Goal: Check status: Check status

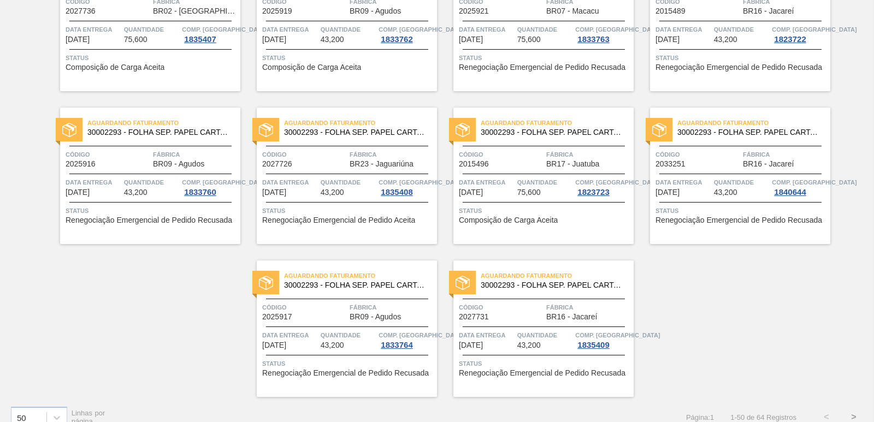
scroll to position [1687, 0]
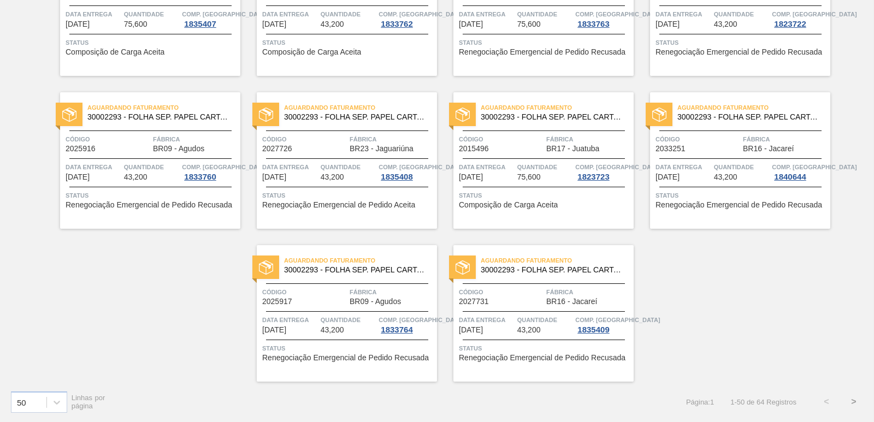
click at [851, 402] on button ">" at bounding box center [853, 401] width 27 height 27
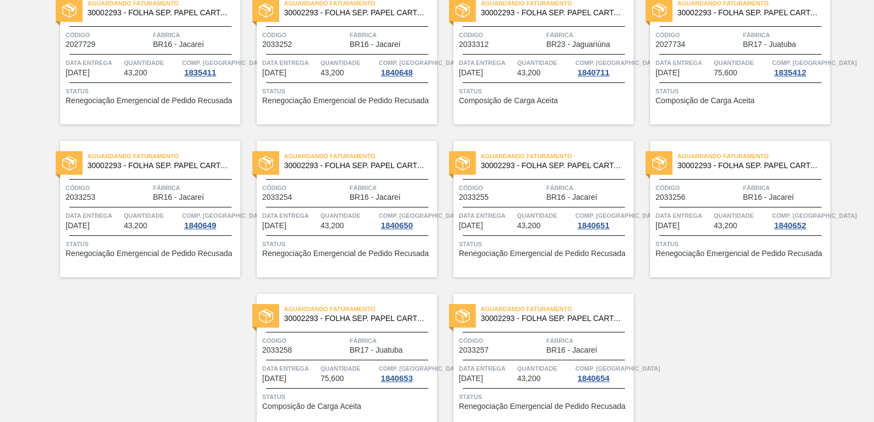
scroll to position [311, 0]
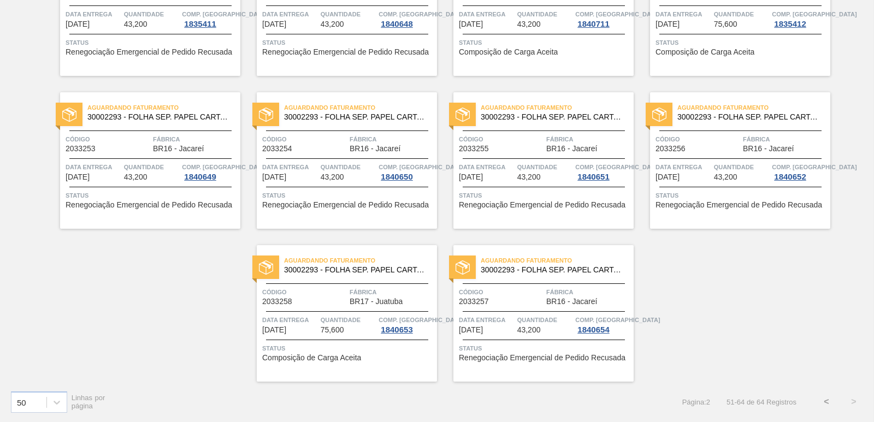
click at [821, 404] on button "<" at bounding box center [826, 401] width 27 height 27
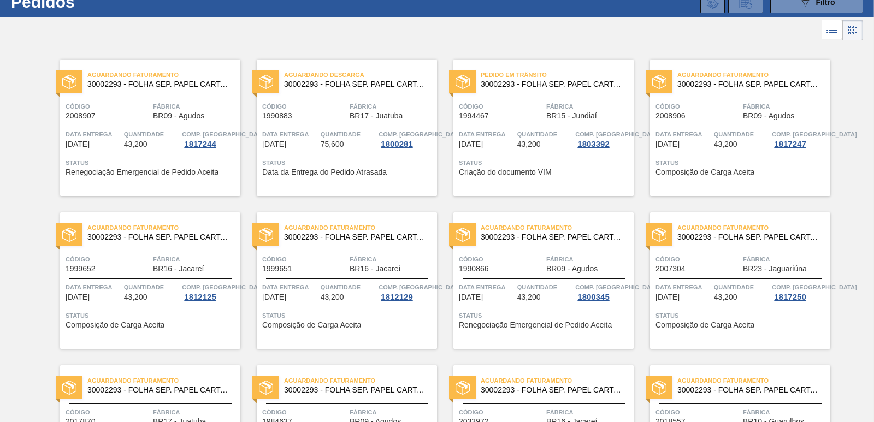
scroll to position [0, 0]
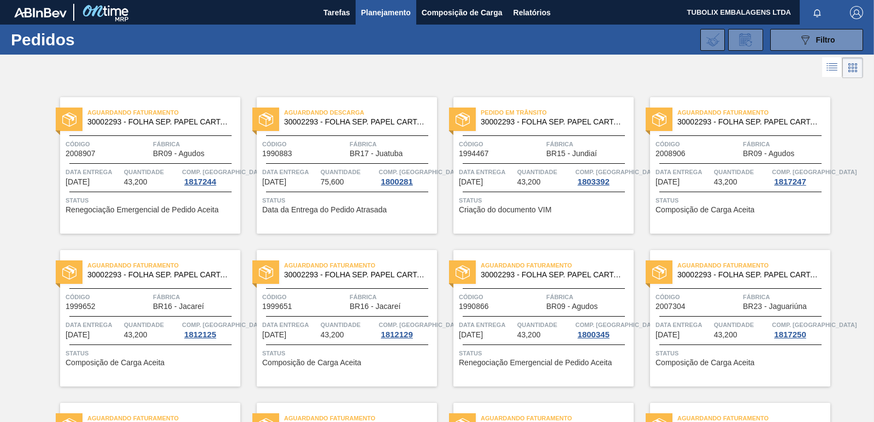
click at [693, 98] on div "Aguardando Faturamento 30002293 - FOLHA SEP. PAPEL CARTAO 1200x1000M 350g Códig…" at bounding box center [740, 165] width 180 height 137
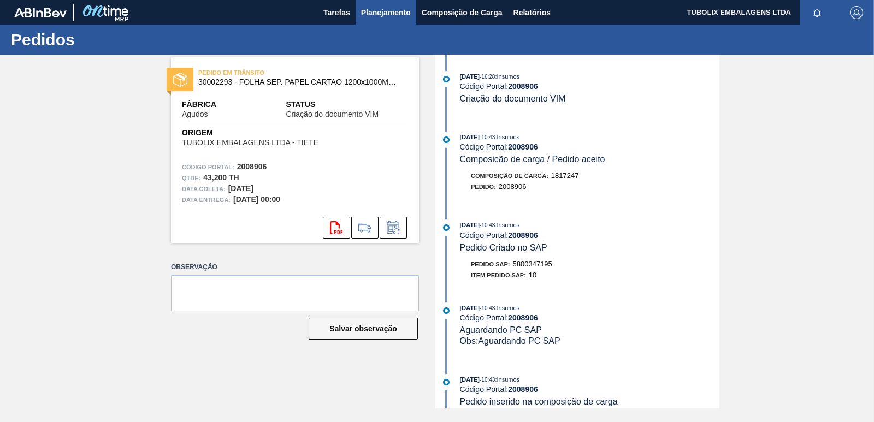
click at [402, 13] on span "Planejamento" at bounding box center [386, 12] width 50 height 13
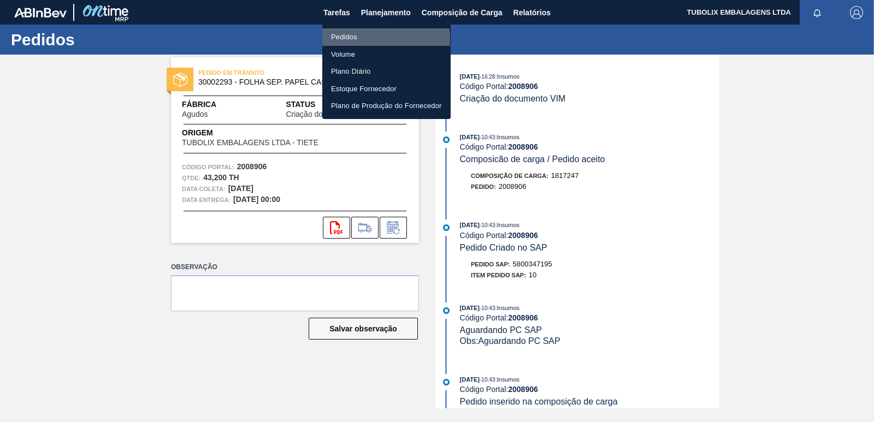
click at [359, 39] on li "Pedidos" at bounding box center [386, 36] width 128 height 17
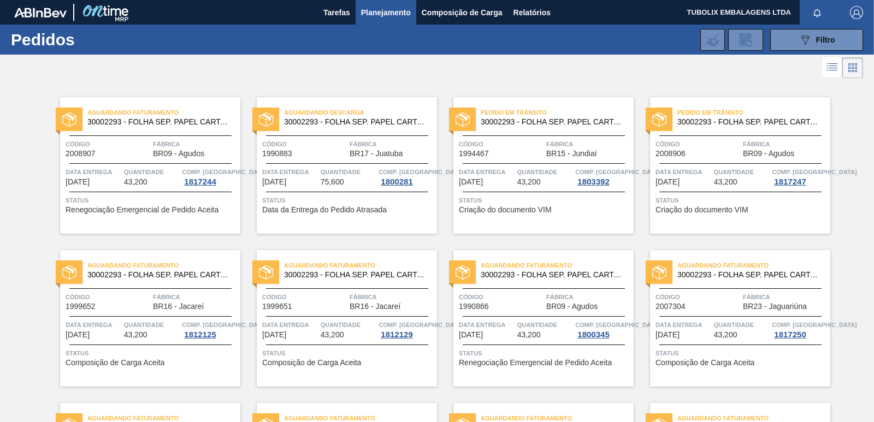
click at [266, 47] on div "089F7B8B-B2A5-4AFE-B5C0-19BA573D28AC Filtro Código Pedido Portal Códido PO SAP …" at bounding box center [518, 39] width 699 height 33
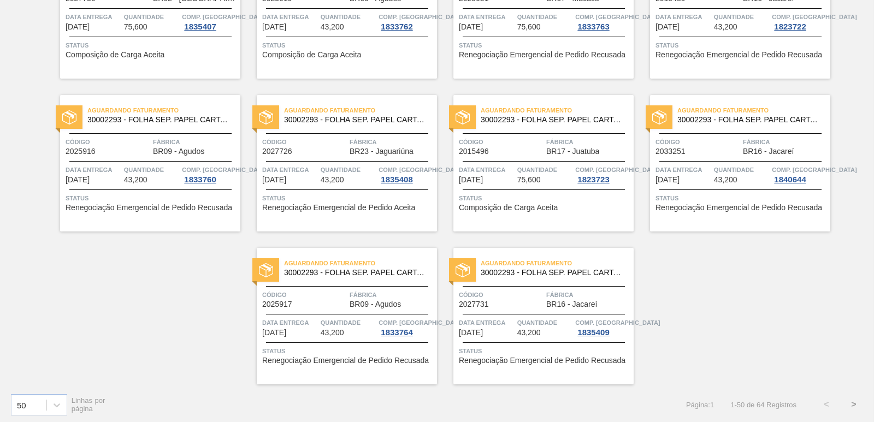
scroll to position [1687, 0]
